Goal: Transaction & Acquisition: Purchase product/service

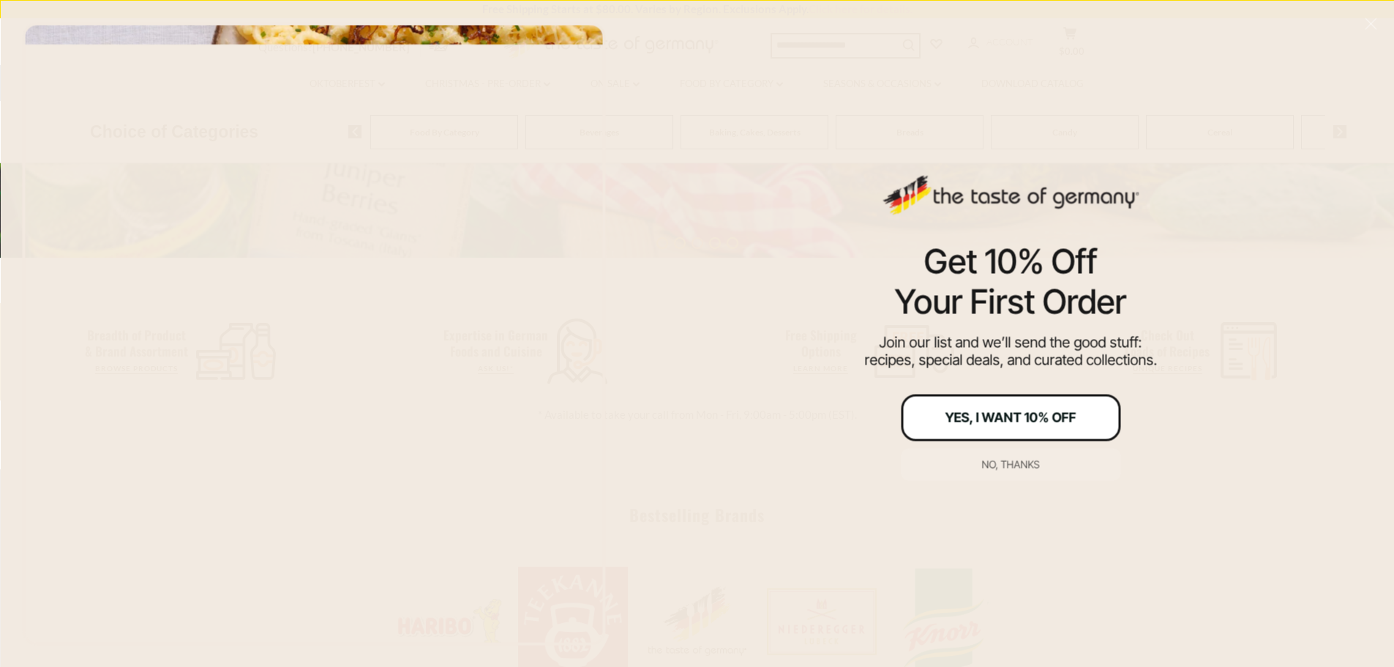
scroll to position [529, 0]
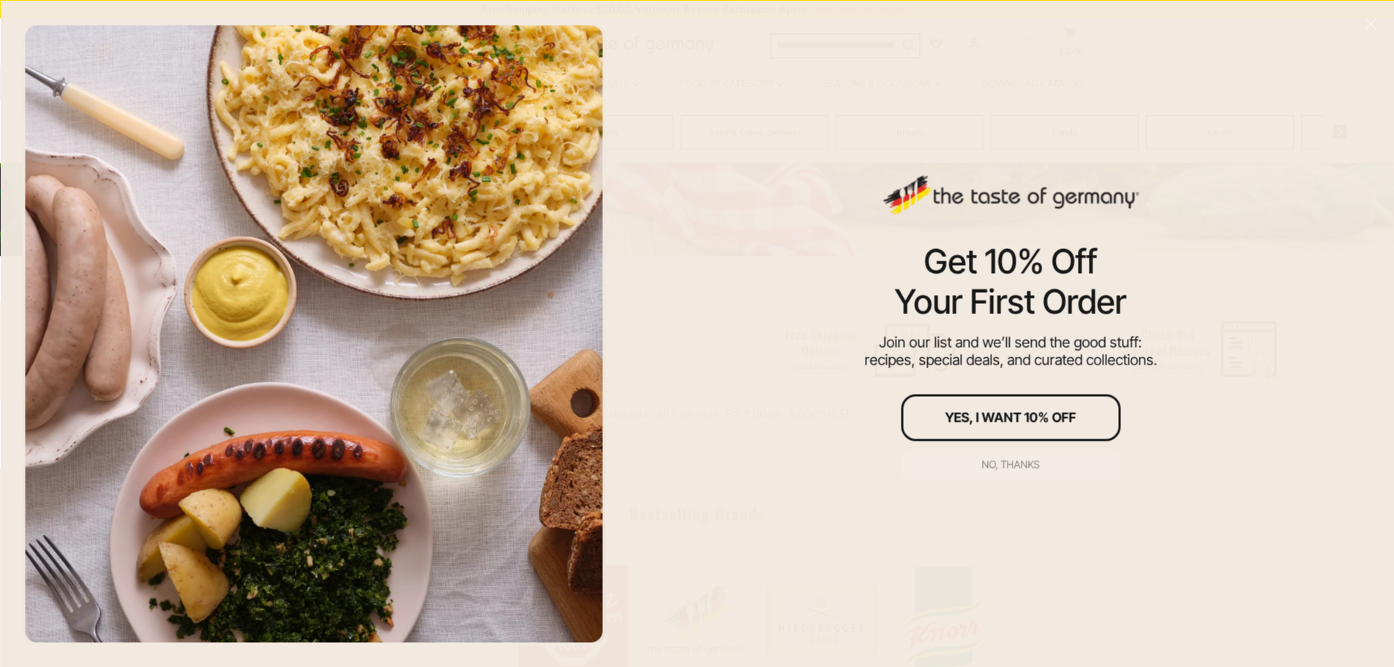
click at [1015, 468] on div "No, thanks" at bounding box center [1011, 464] width 58 height 10
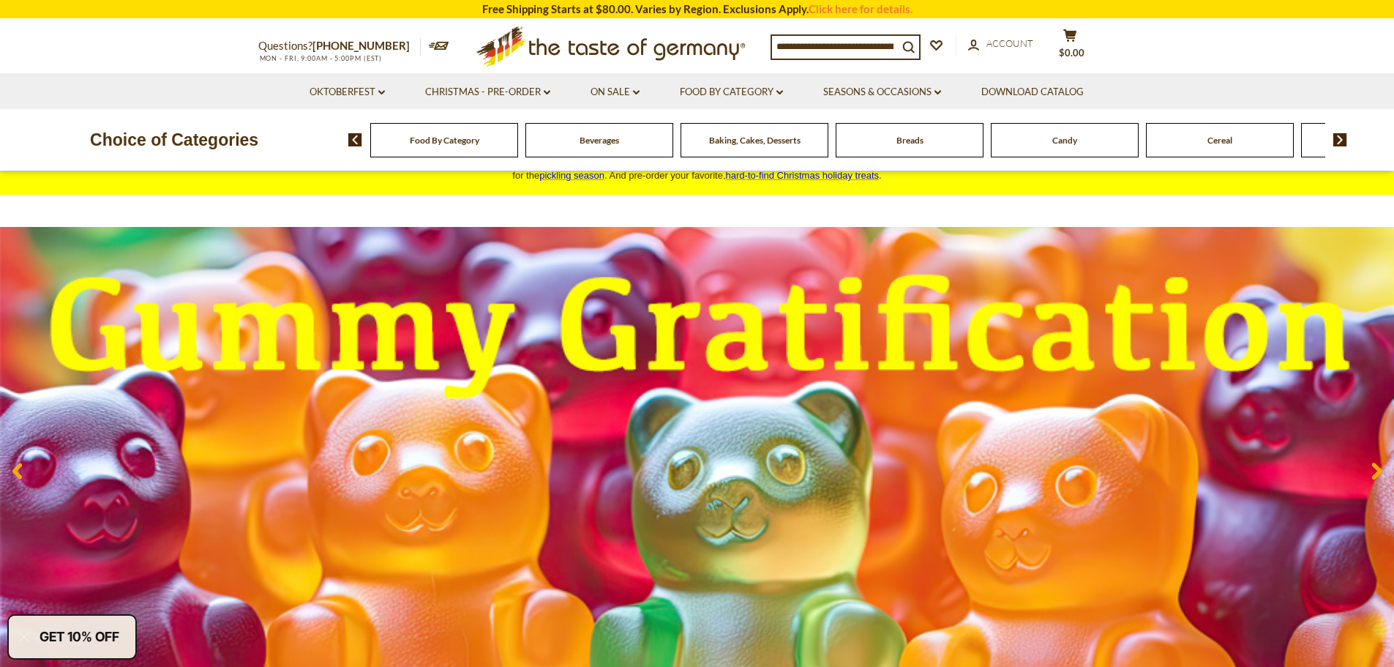
scroll to position [0, 0]
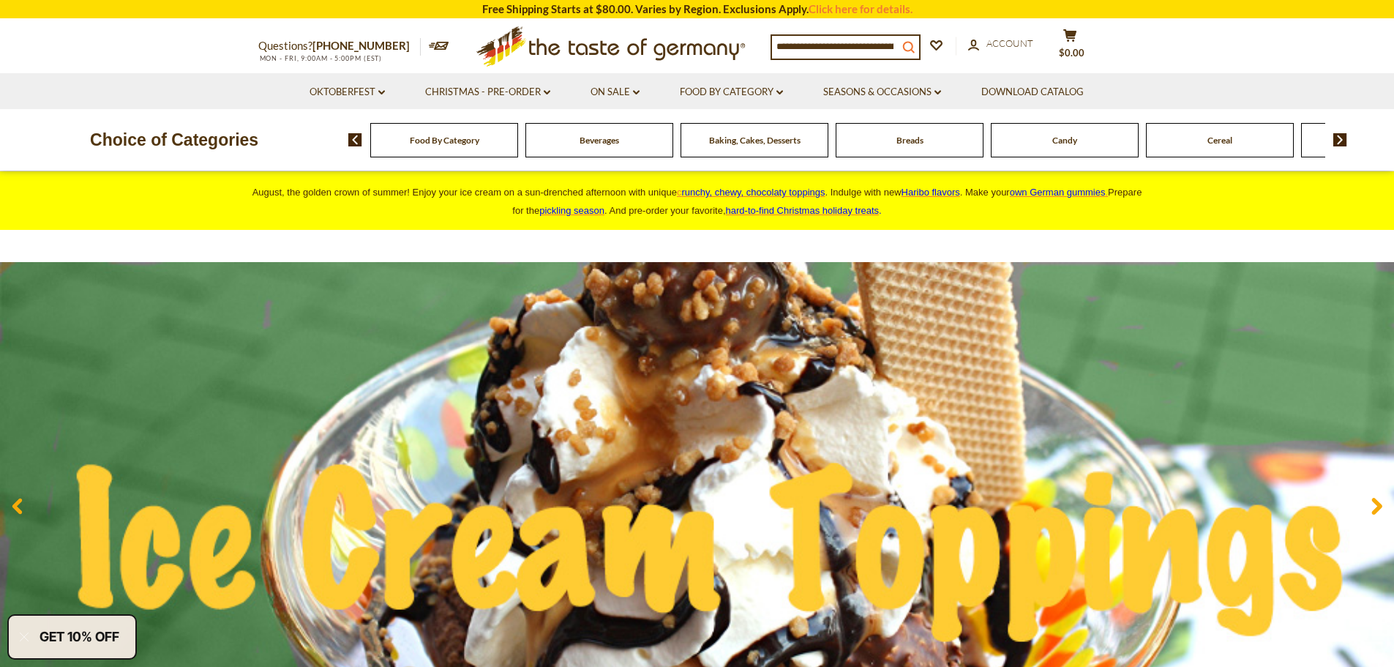
click at [915, 43] on icon "search_icon" at bounding box center [909, 47] width 12 height 12
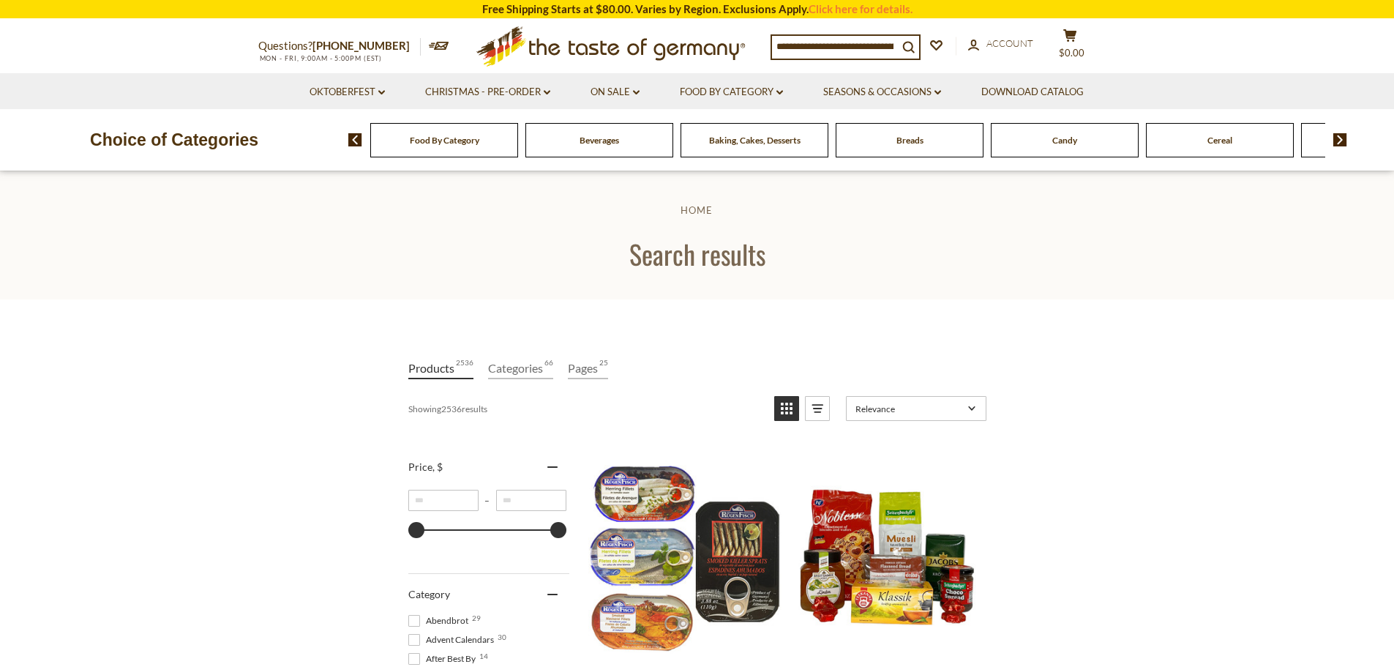
drag, startPoint x: 777, startPoint y: 48, endPoint x: 858, endPoint y: 43, distance: 80.7
click at [859, 43] on input at bounding box center [835, 46] width 126 height 20
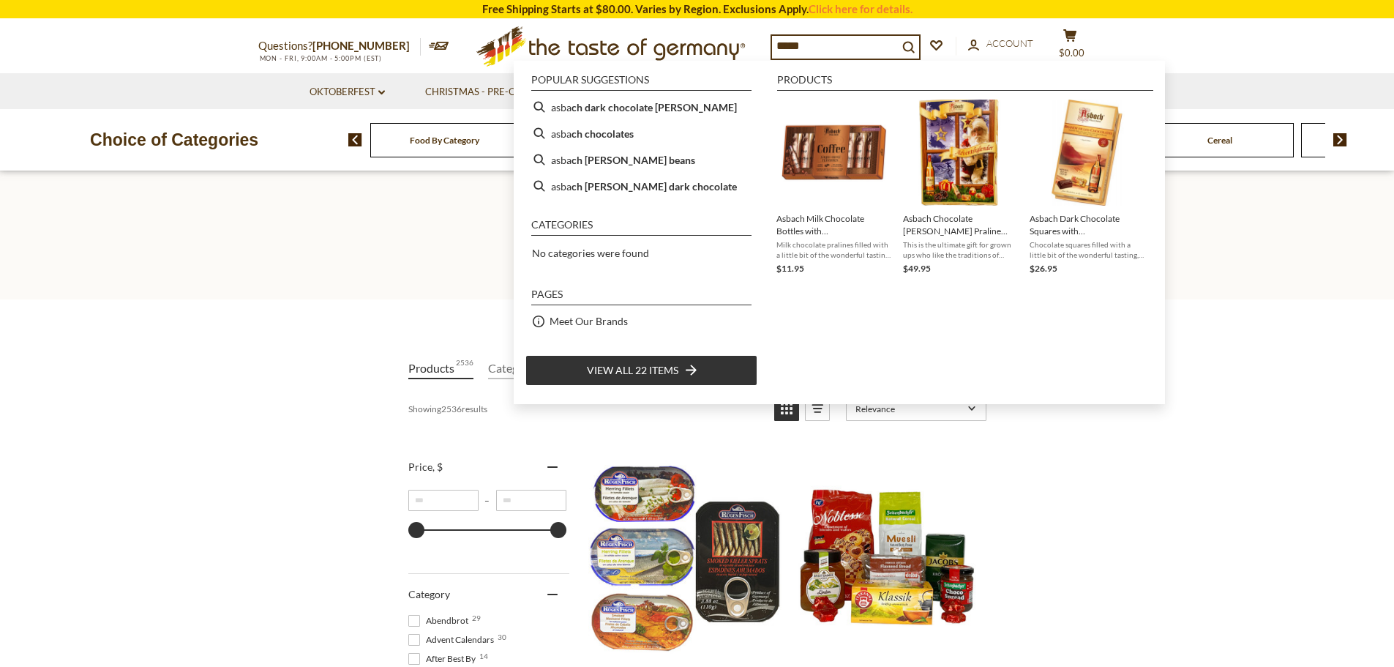
type input "******"
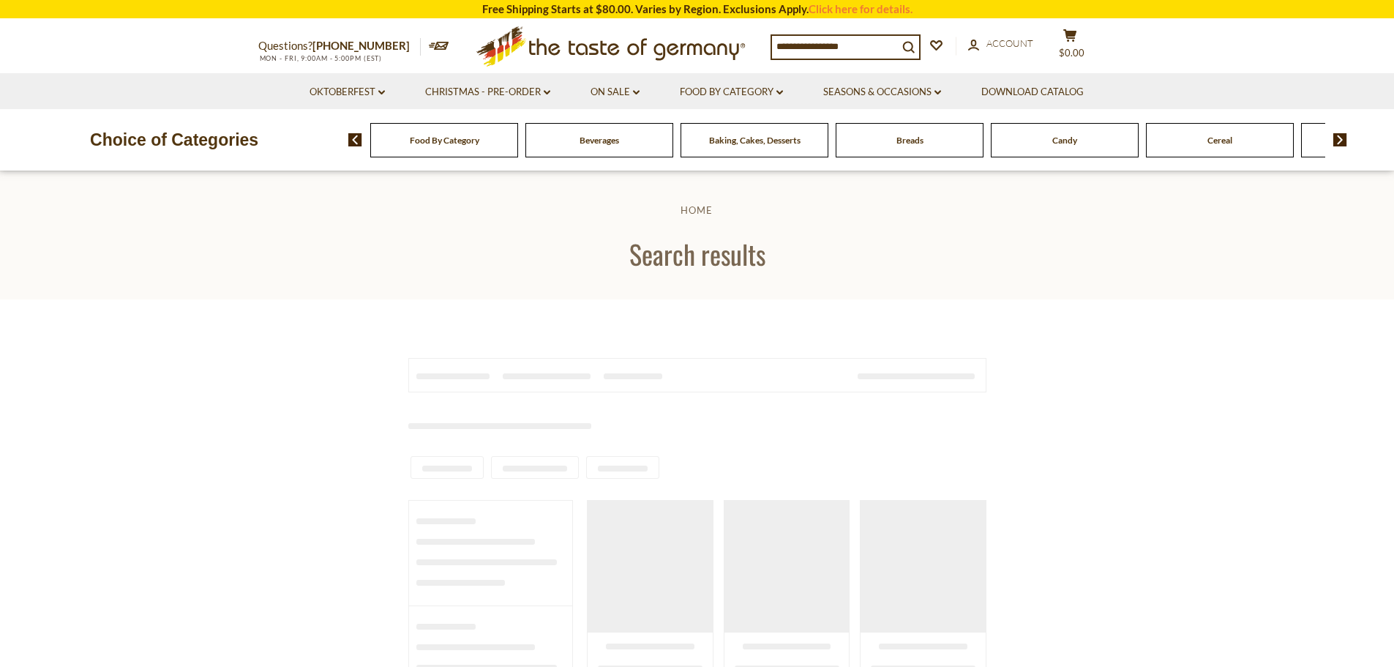
type input "******"
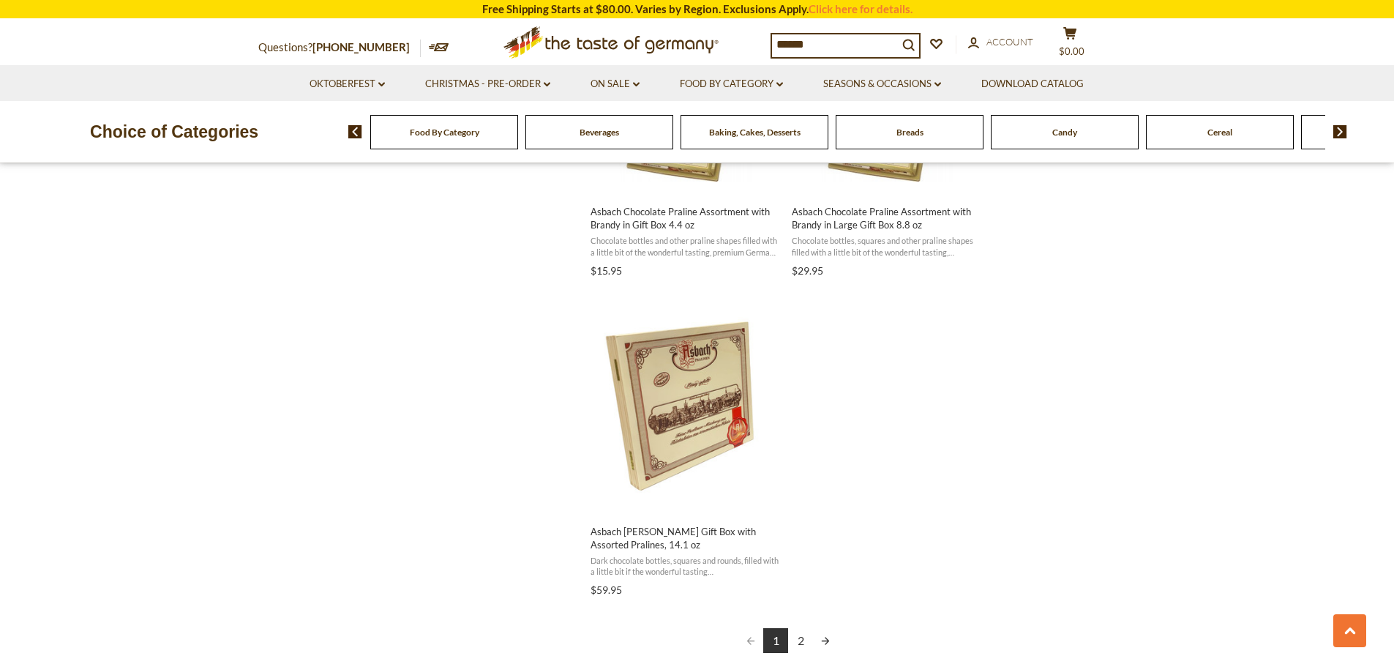
scroll to position [2416, 0]
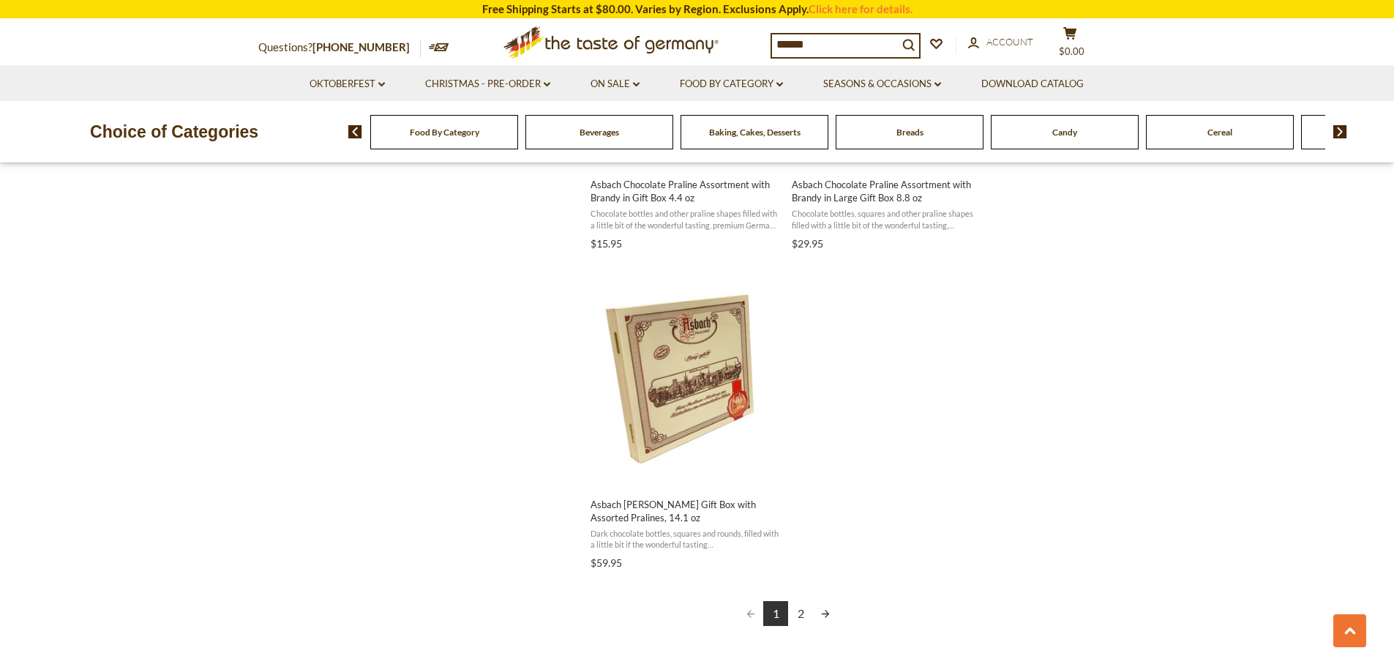
click at [799, 618] on link "2" at bounding box center [800, 613] width 25 height 25
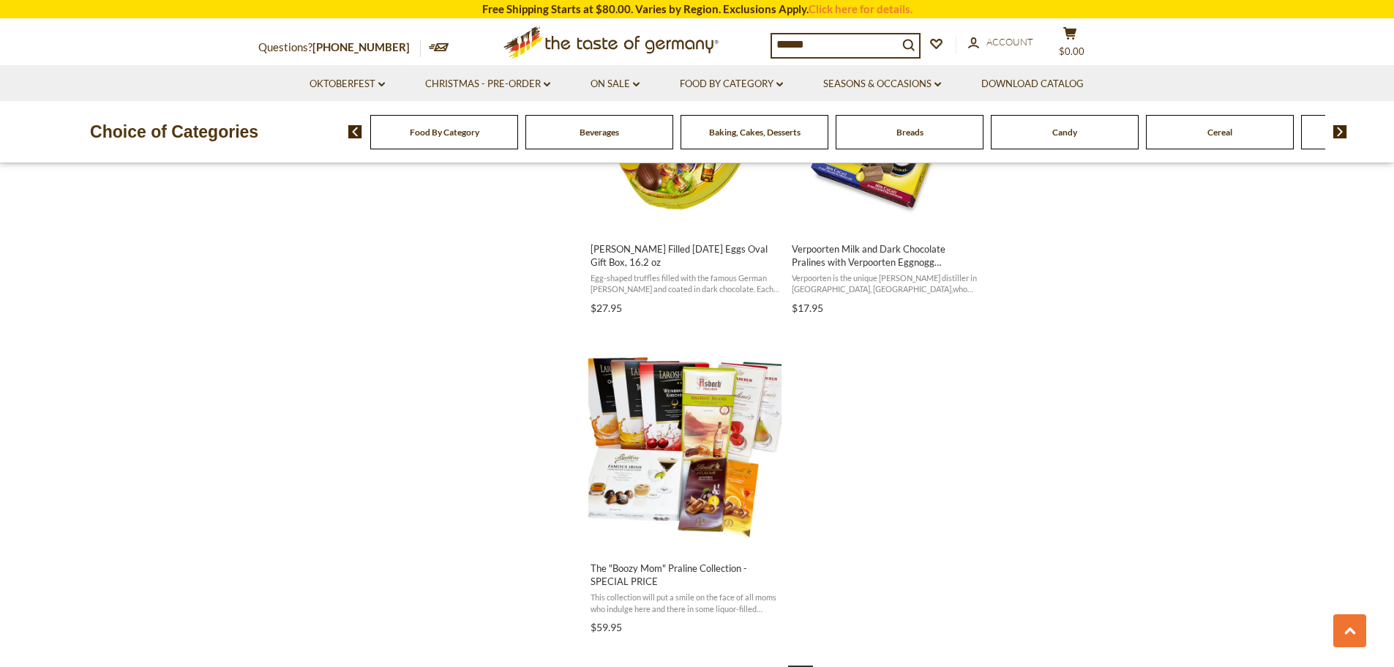
scroll to position [1098, 0]
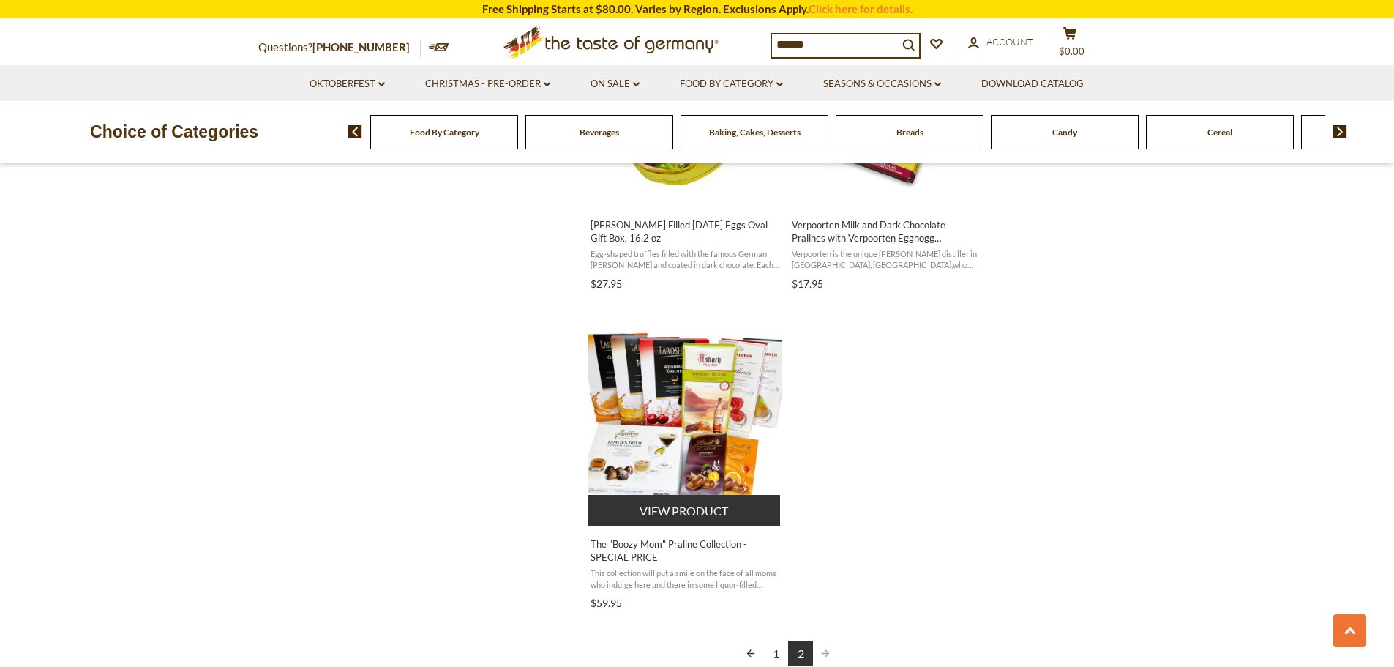
click at [684, 509] on button "View product" at bounding box center [685, 510] width 193 height 31
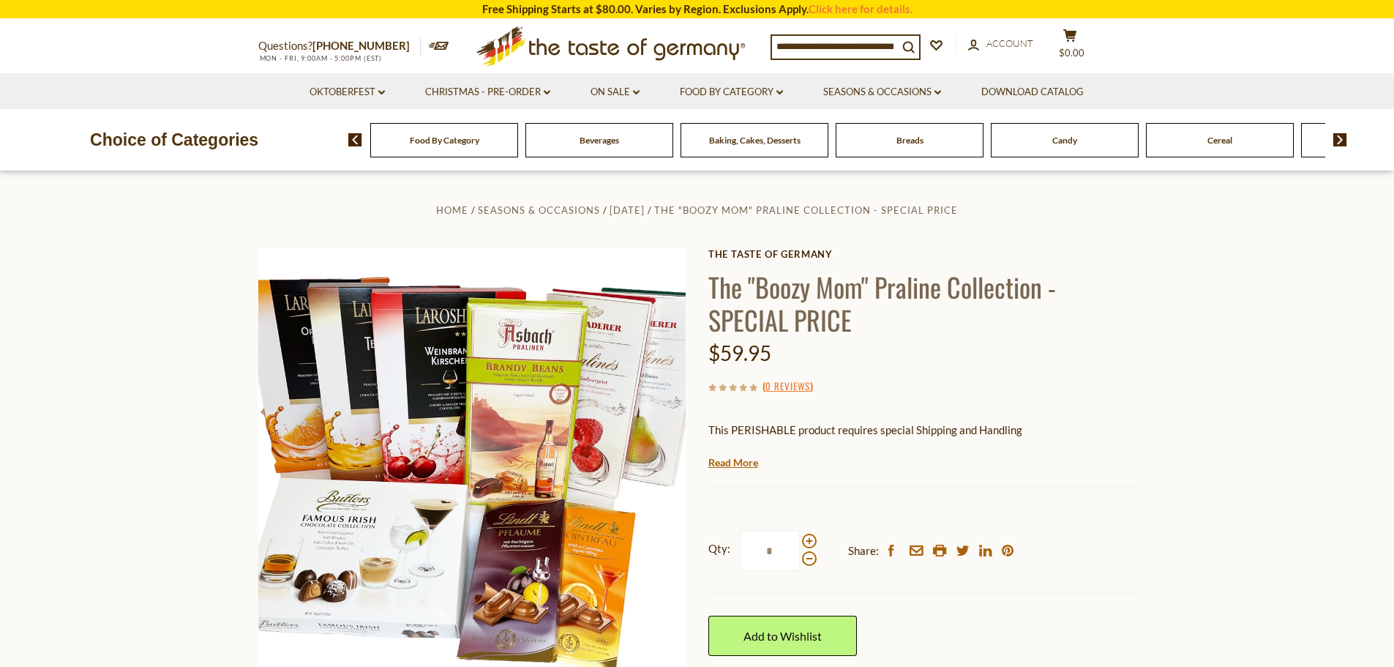
scroll to position [73, 0]
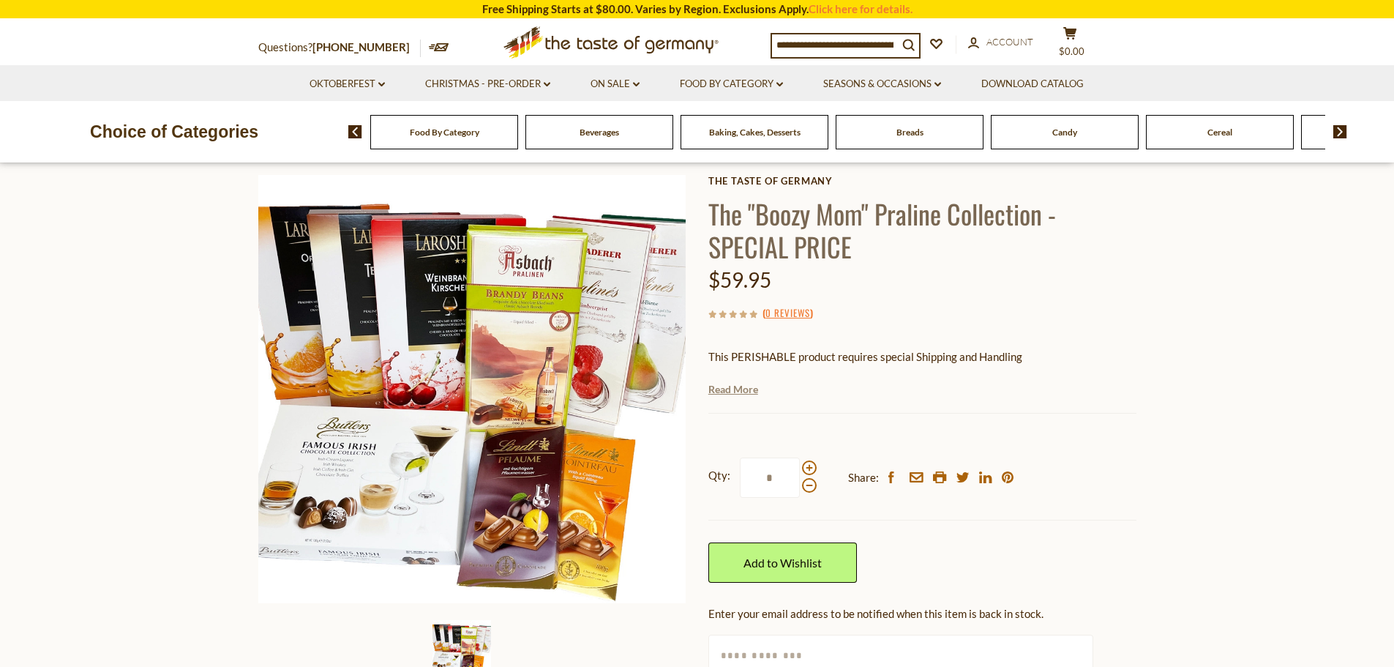
click at [735, 389] on link "Read More" at bounding box center [734, 389] width 50 height 15
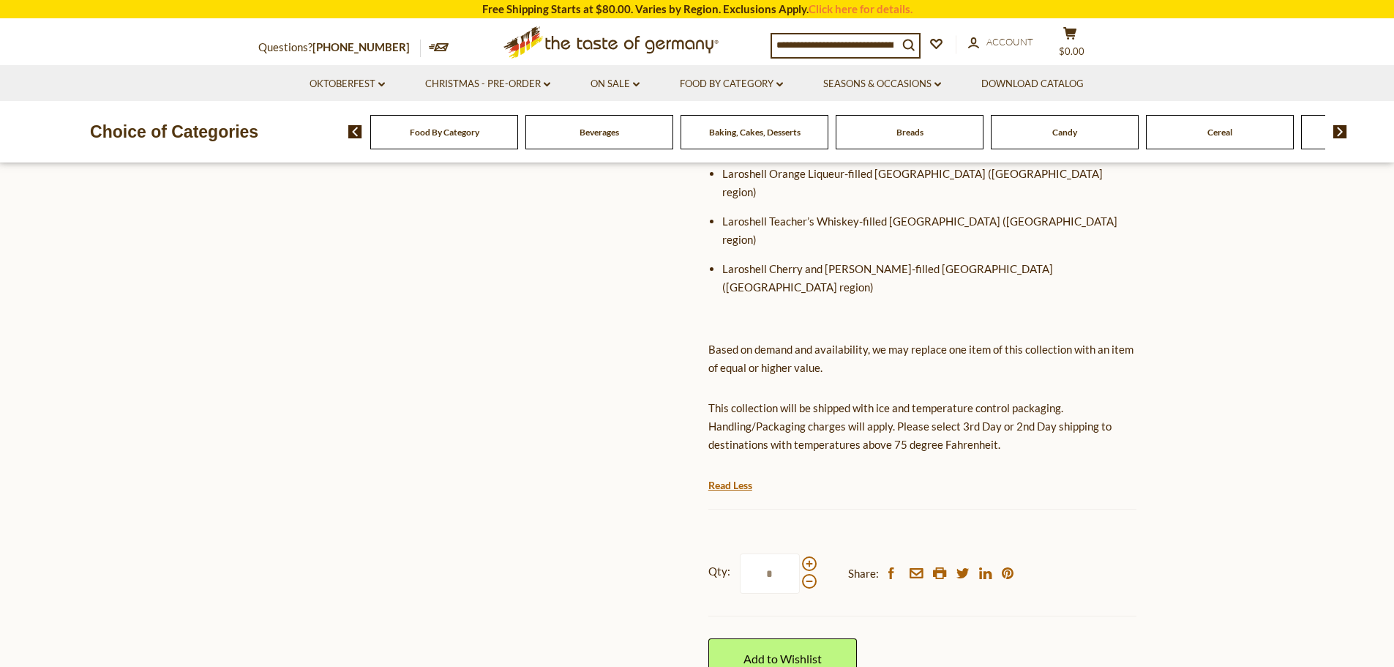
scroll to position [732, 0]
